Goal: Transaction & Acquisition: Purchase product/service

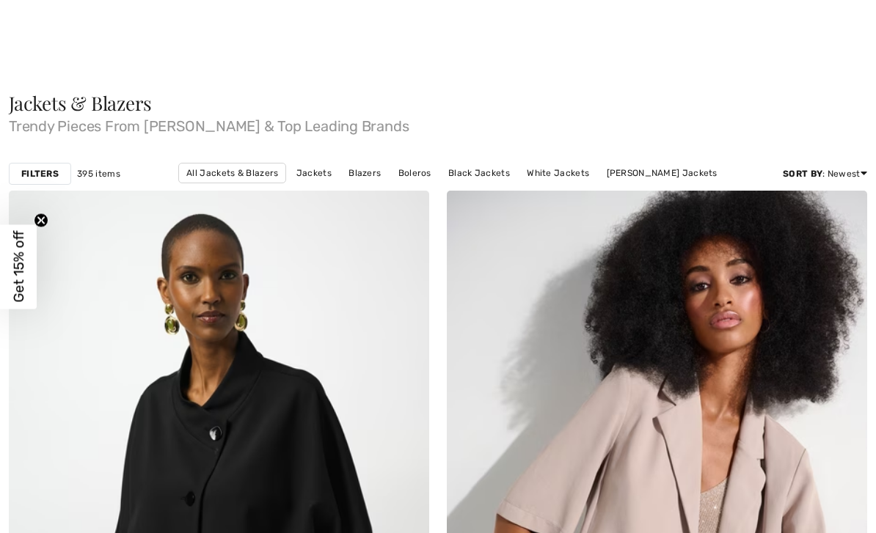
checkbox input "true"
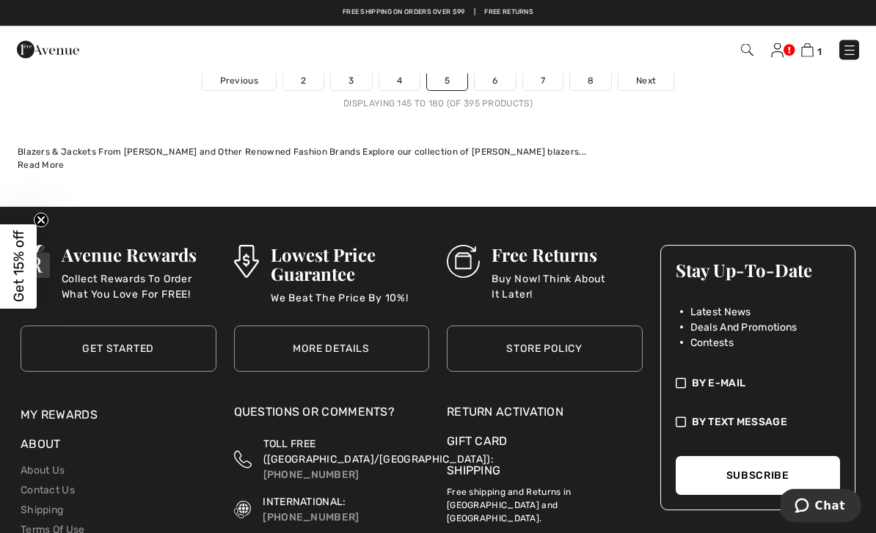
scroll to position [12746, 0]
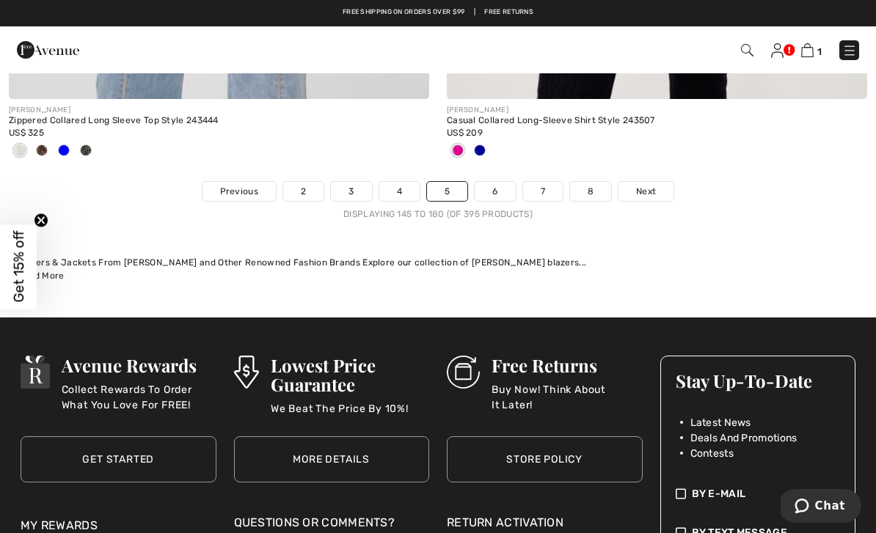
click at [494, 182] on link "6" at bounding box center [495, 191] width 40 height 19
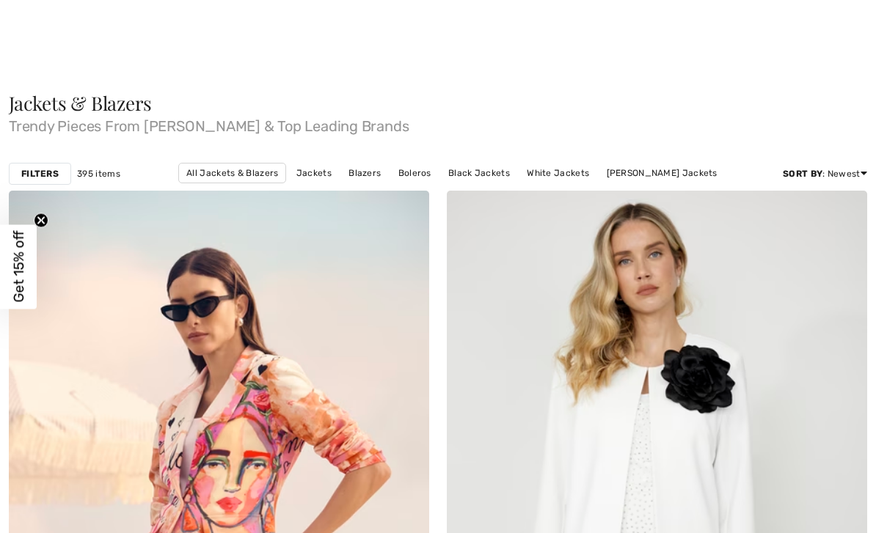
scroll to position [255, 0]
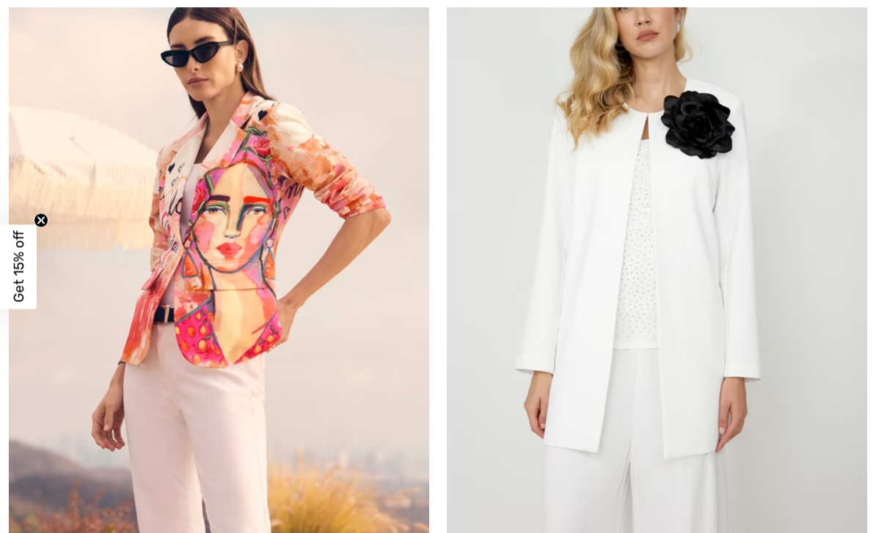
checkbox input "true"
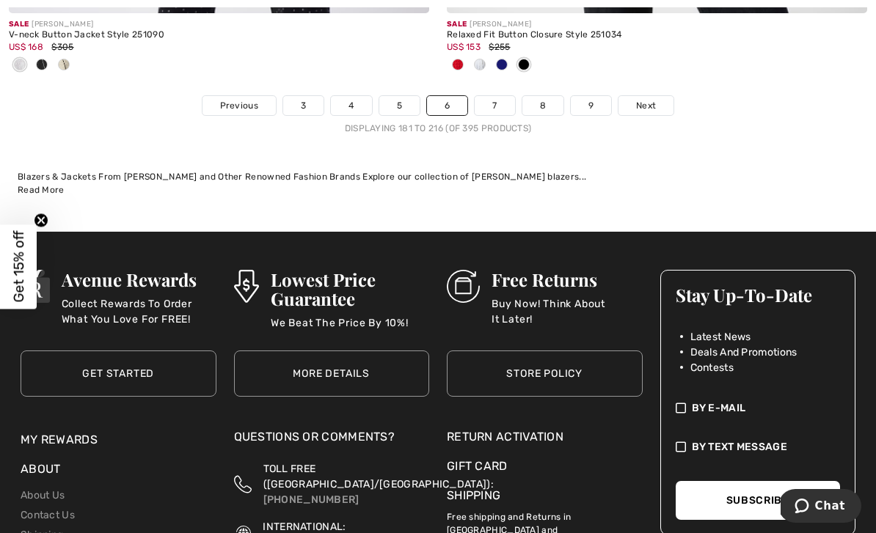
scroll to position [13031, 0]
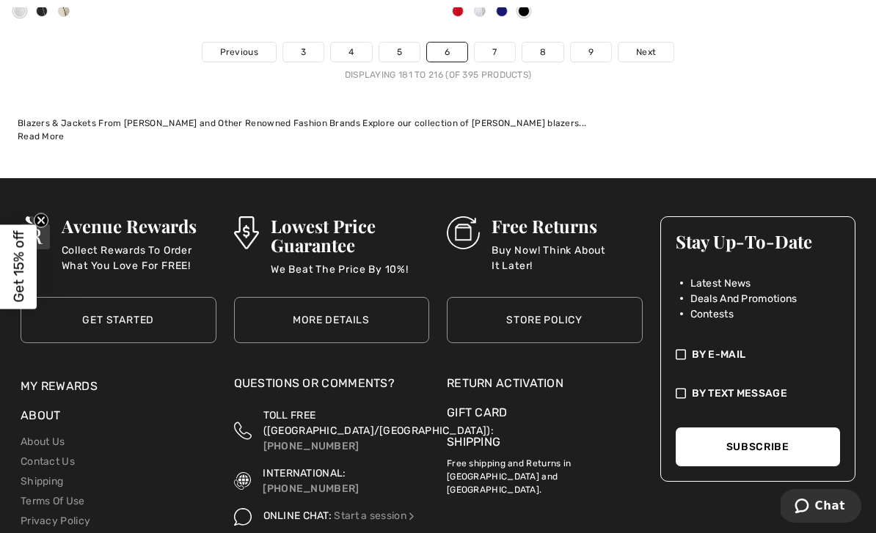
click at [499, 43] on link "7" at bounding box center [495, 52] width 40 height 19
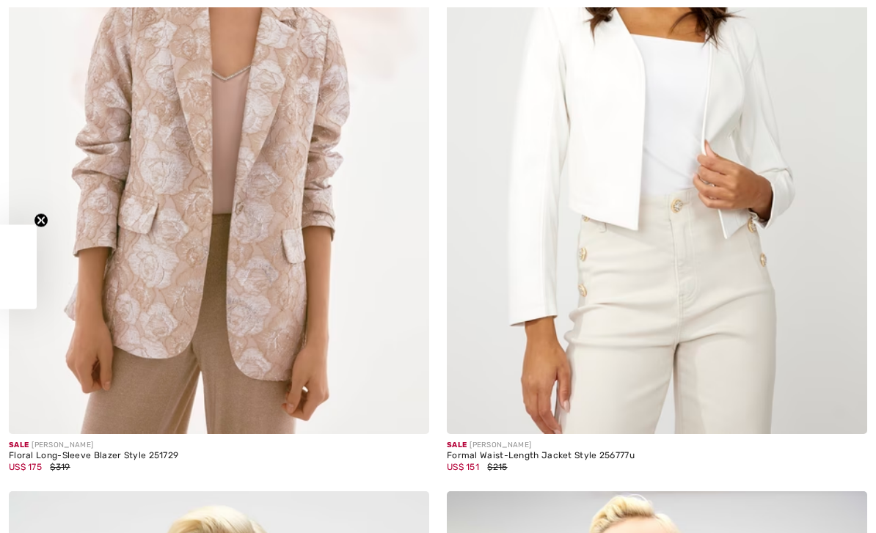
checkbox input "true"
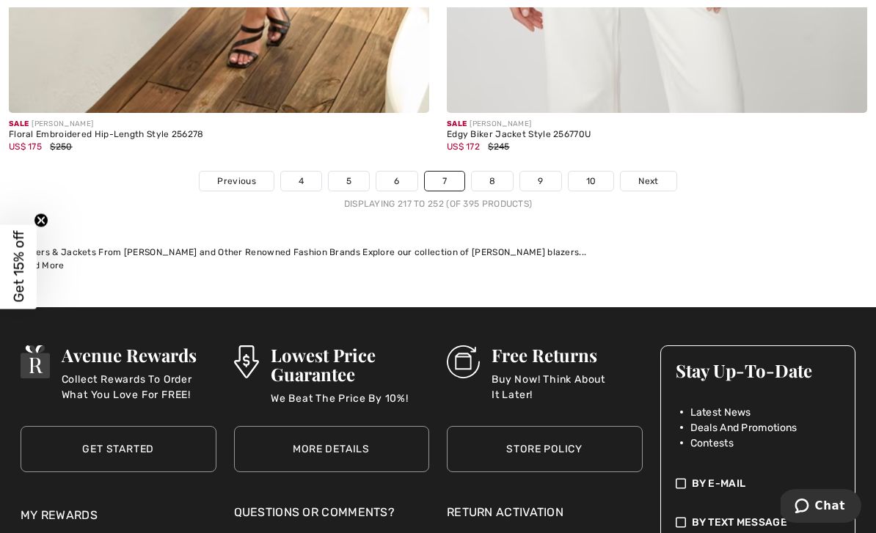
scroll to position [12942, 0]
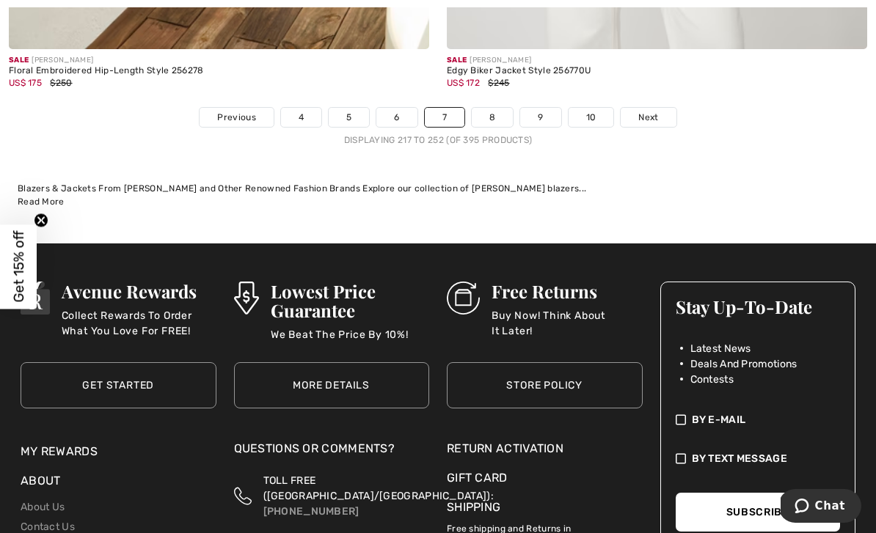
click at [502, 110] on link "8" at bounding box center [492, 117] width 41 height 19
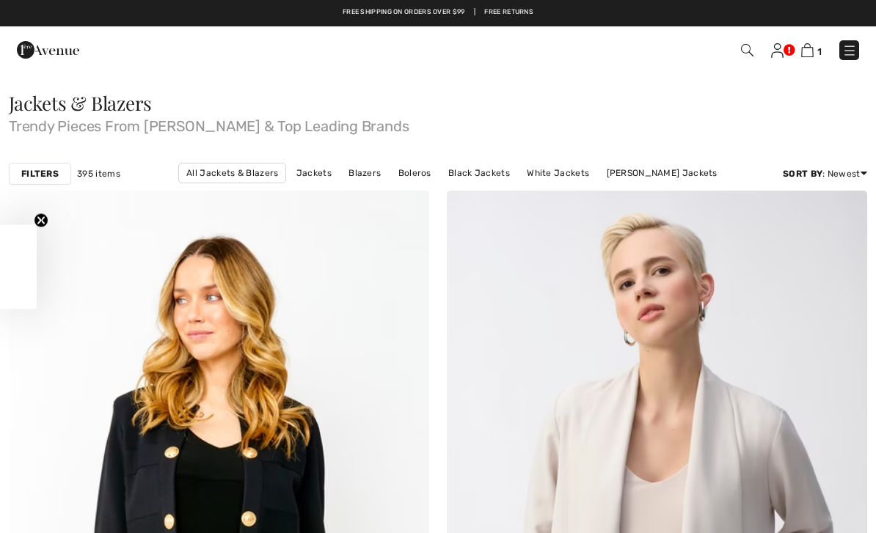
checkbox input "true"
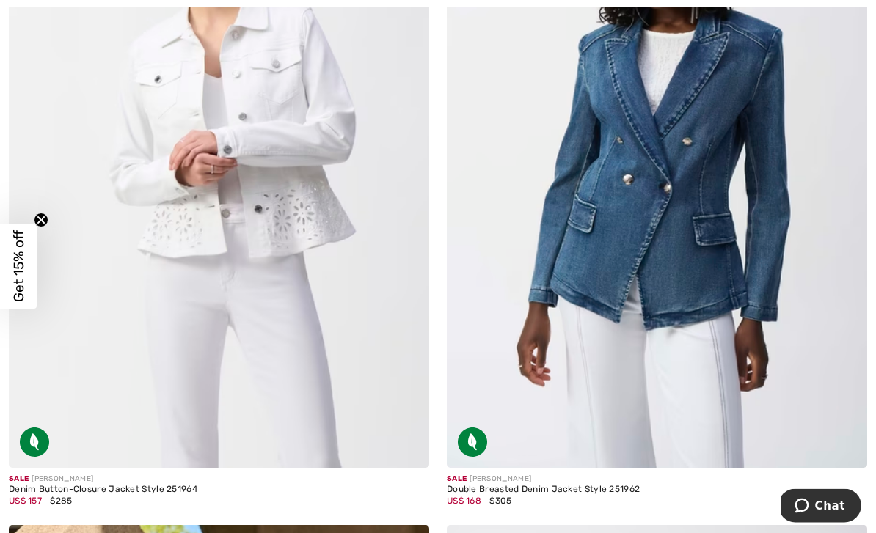
scroll to position [5406, 0]
click at [712, 242] on img at bounding box center [657, 152] width 420 height 631
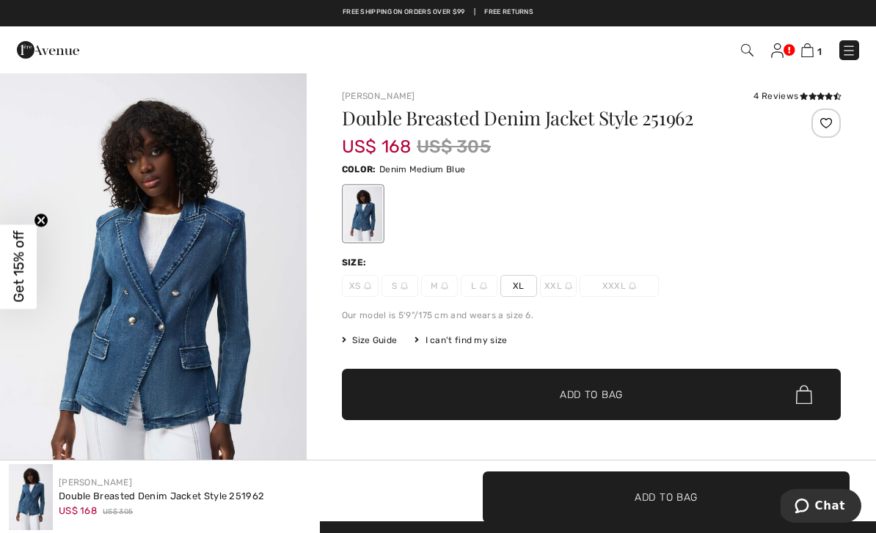
click at [456, 119] on h1 "Double Breasted Denim Jacket Style 251962" at bounding box center [550, 118] width 416 height 19
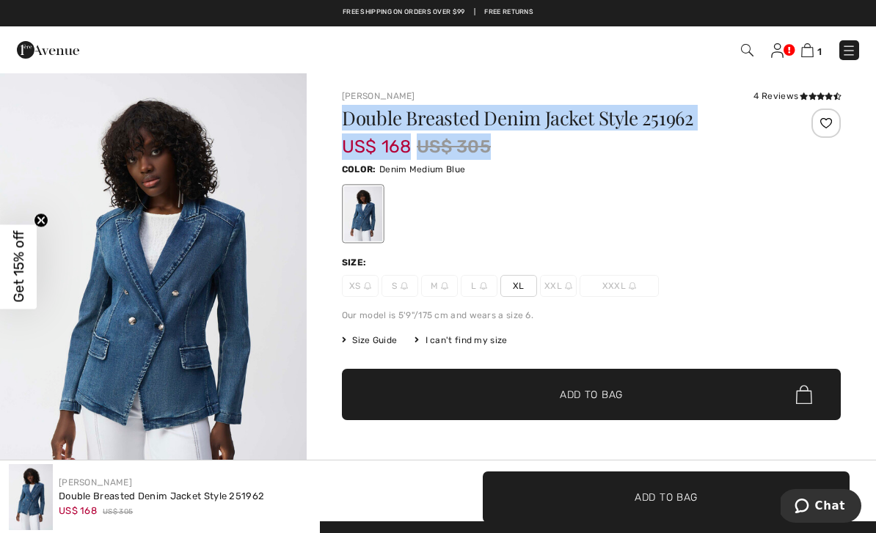
copy div "Double Breasted Denim Jacket Style 251962 US$ 168 US$ 305"
